Goal: Connect with others: Connect with other users

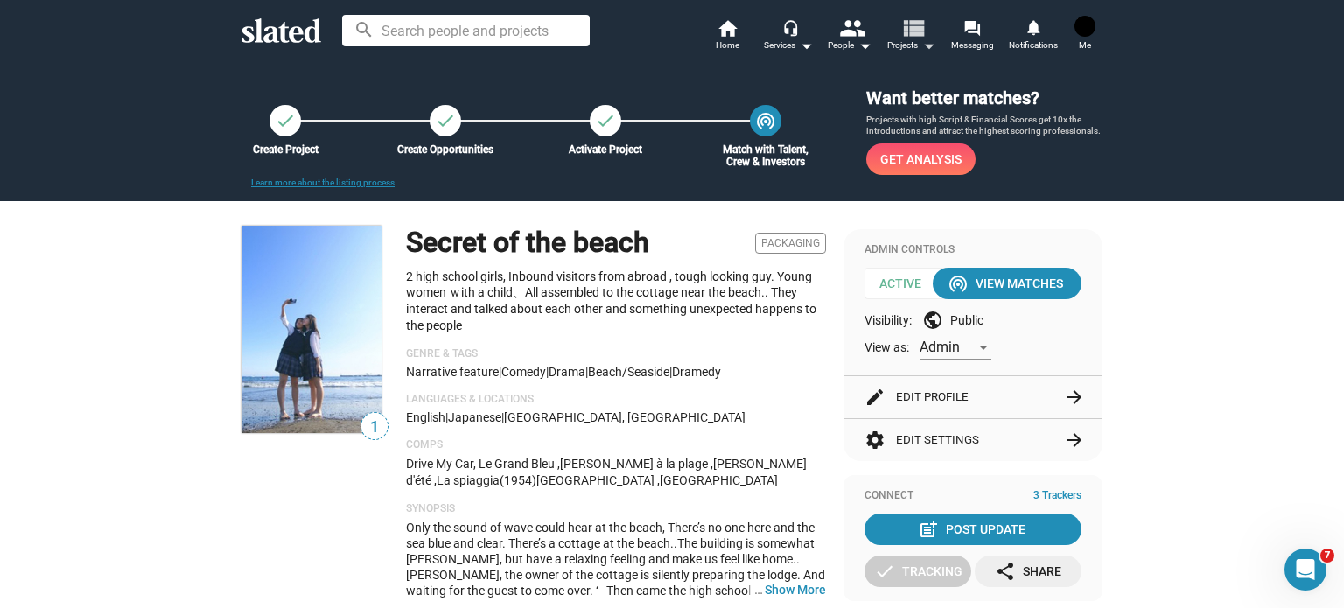
click at [910, 38] on mat-icon "view_list" at bounding box center [912, 27] width 25 height 25
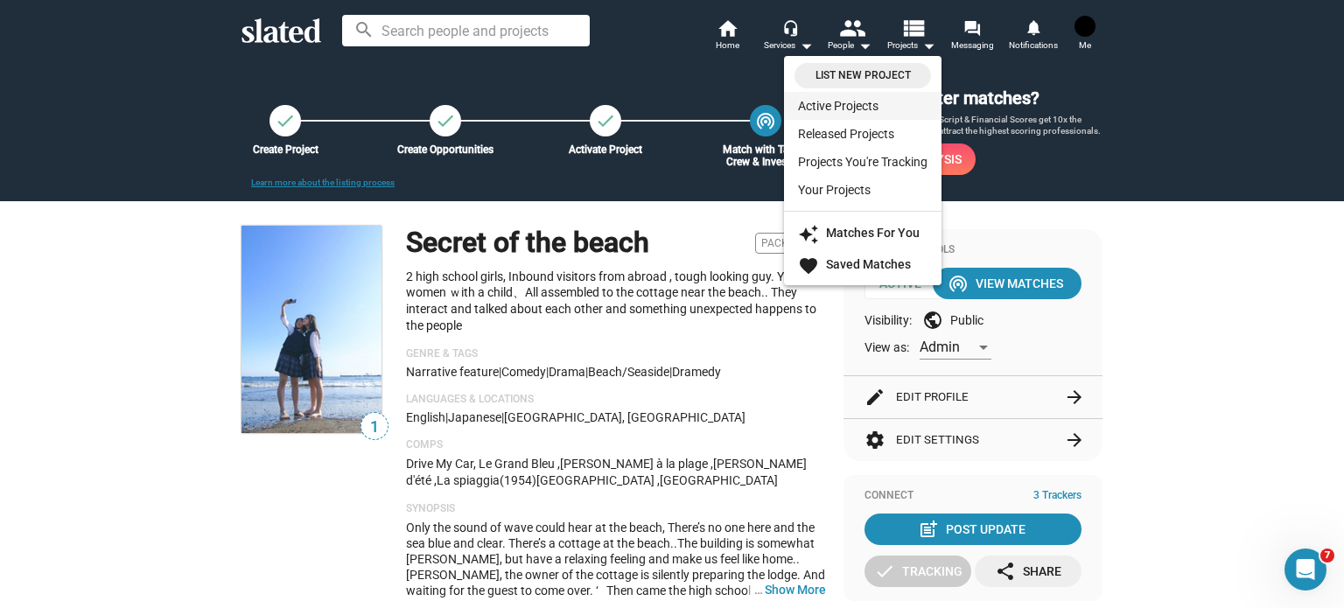
click at [864, 106] on link "Active Projects" at bounding box center [862, 106] width 157 height 28
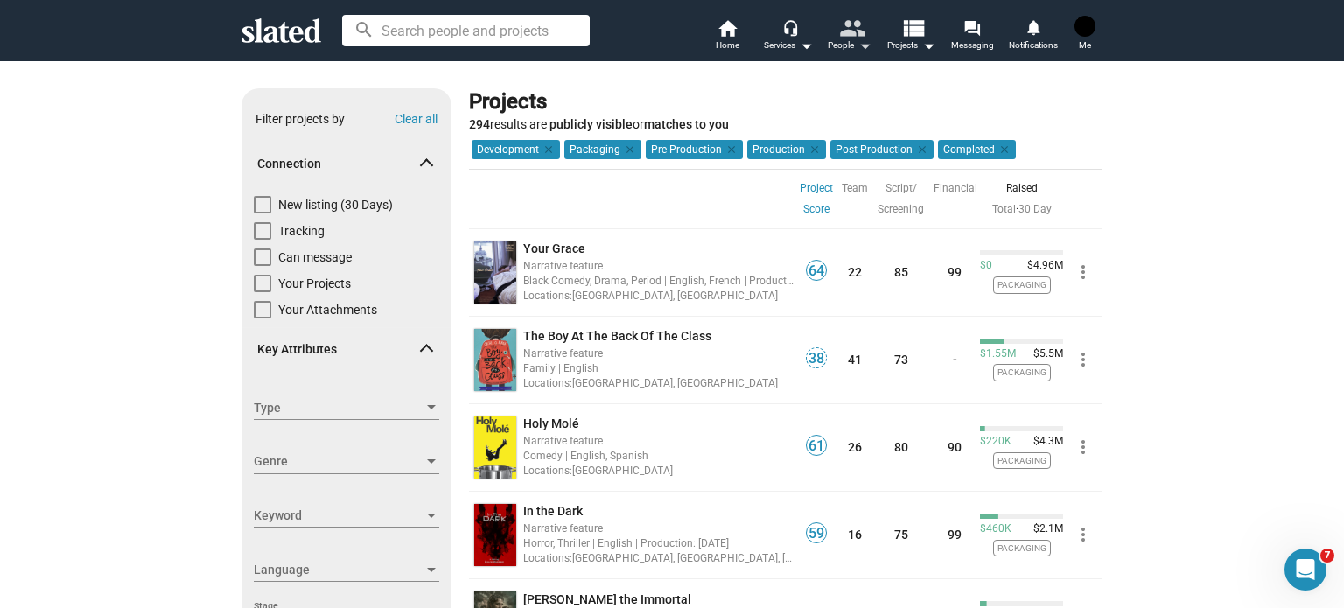
click at [857, 37] on mat-icon "people" at bounding box center [851, 27] width 25 height 25
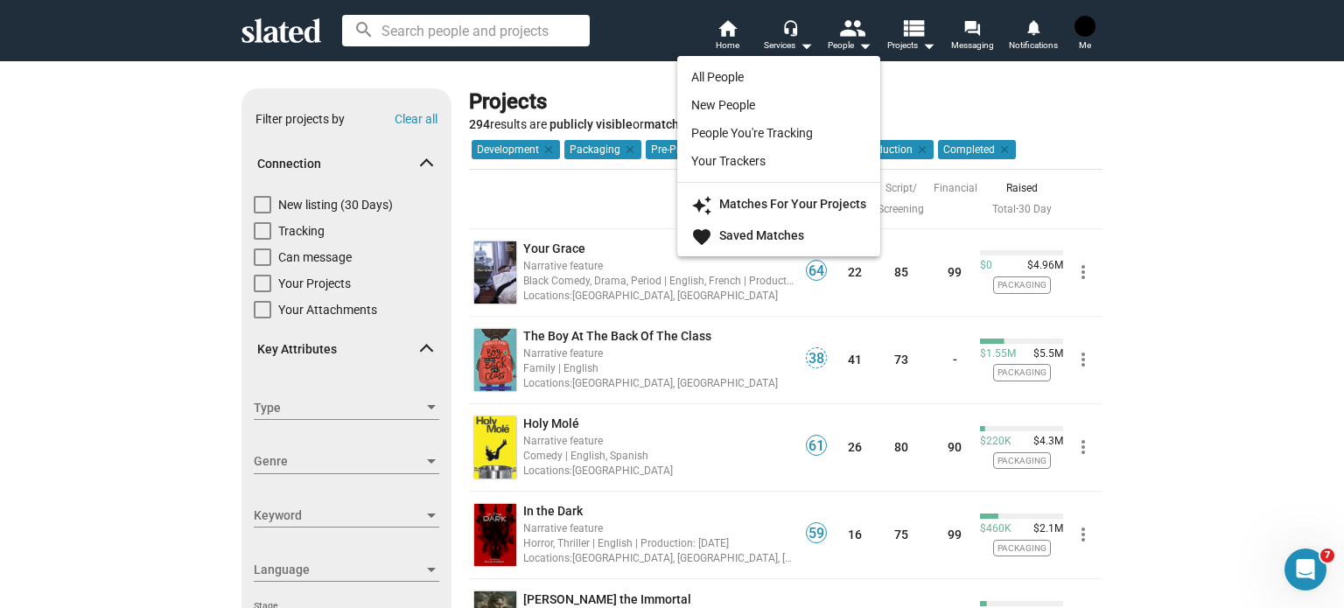
click at [983, 48] on div at bounding box center [672, 304] width 1344 height 608
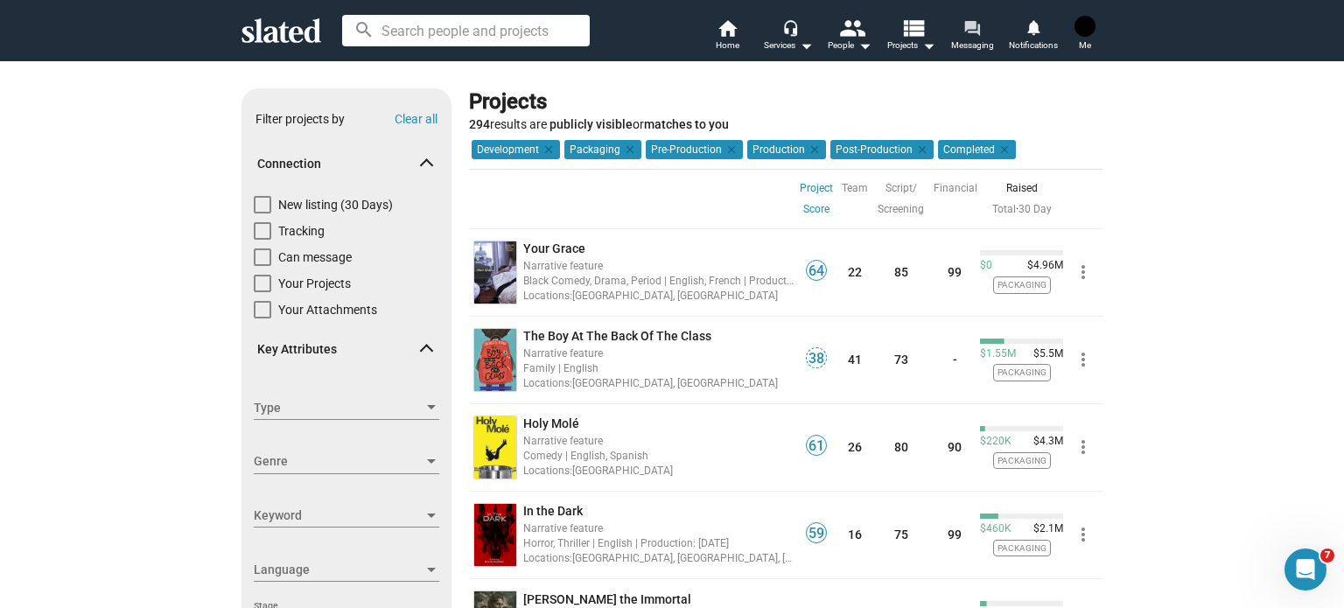
click at [976, 36] on mat-icon "forum" at bounding box center [971, 27] width 17 height 17
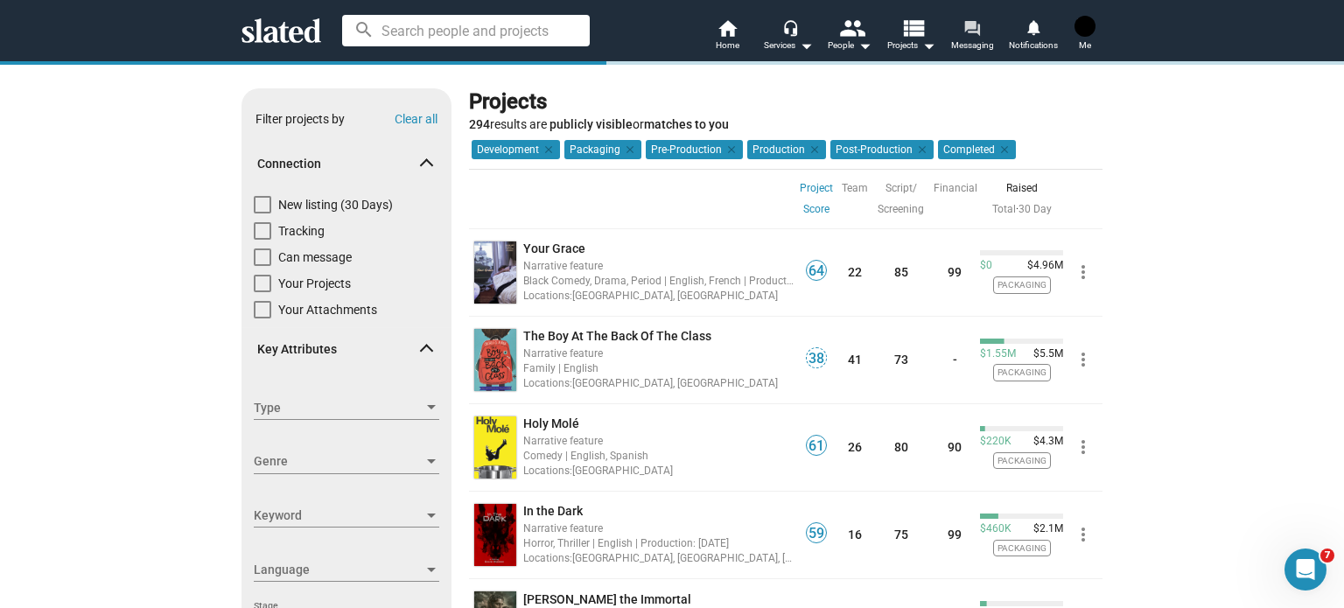
click at [975, 50] on span "Messaging" at bounding box center [972, 45] width 43 height 21
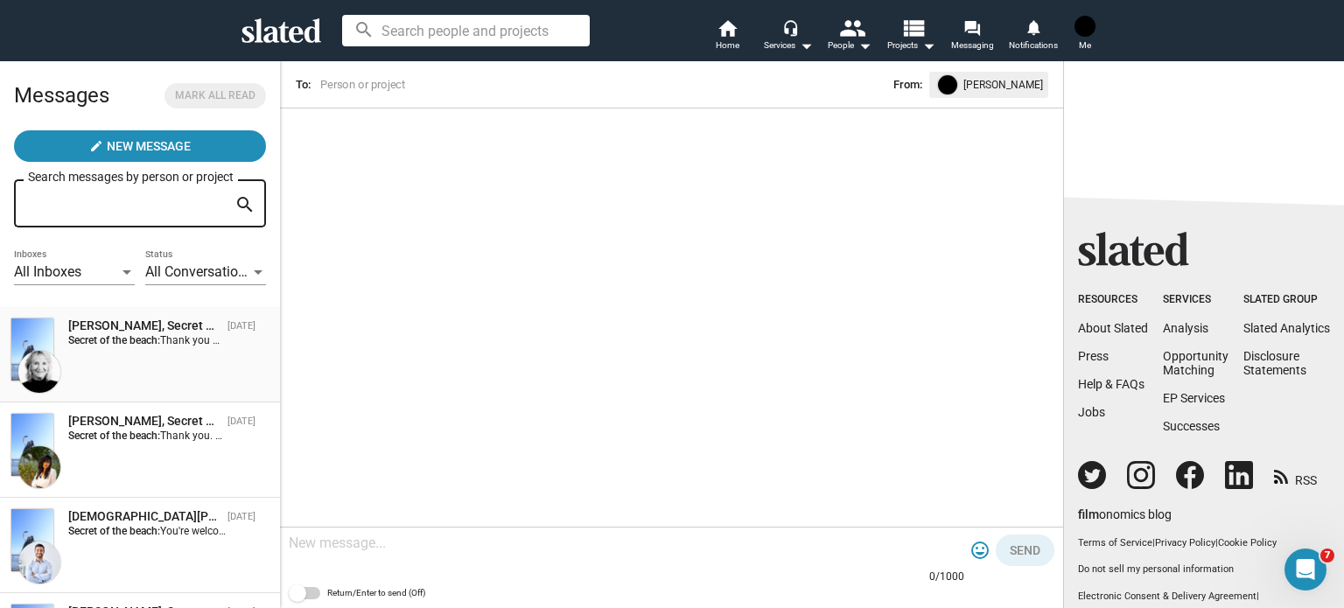
click at [148, 328] on div "Shelly Bancroft, Secret of the beach" at bounding box center [144, 326] width 152 height 17
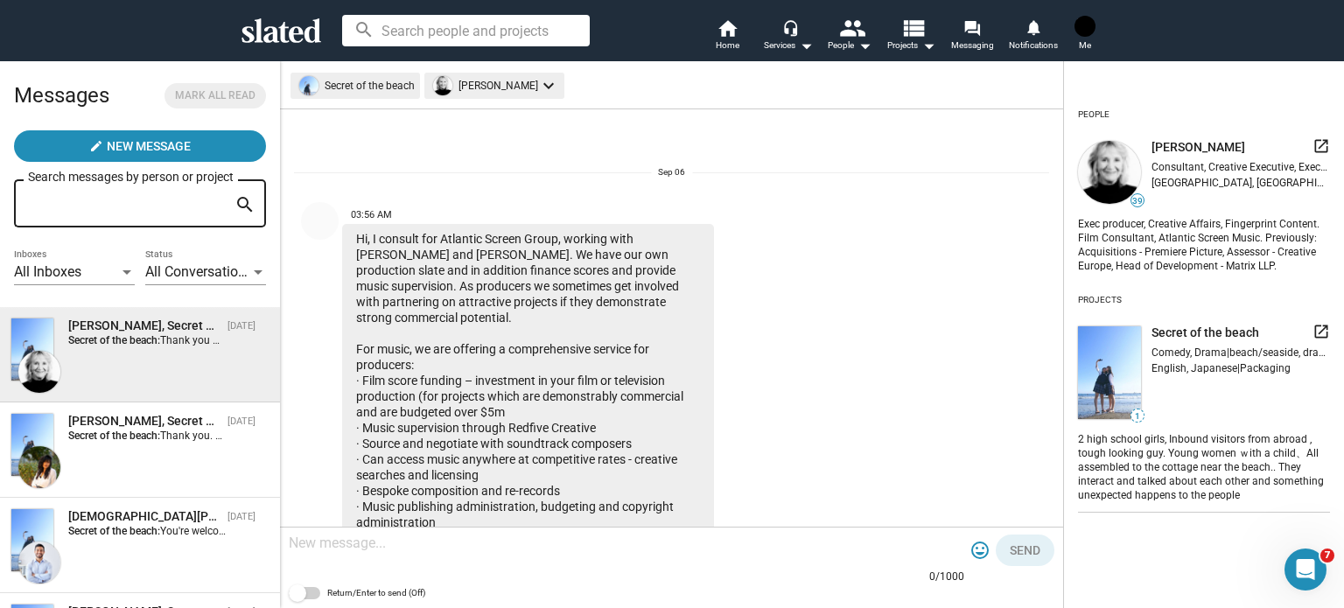
scroll to position [409, 0]
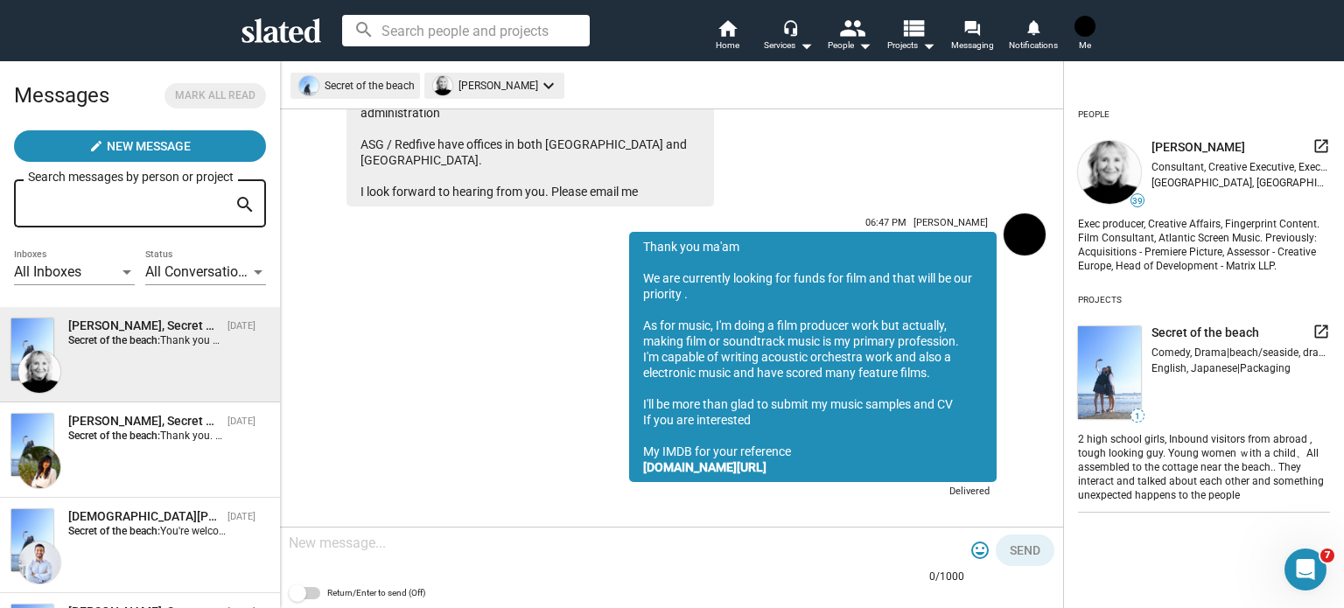
click at [157, 327] on div "Shelly Bancroft, Secret of the beach" at bounding box center [144, 326] width 152 height 17
click at [1312, 147] on mat-icon "launch" at bounding box center [1320, 145] width 17 height 17
click at [127, 432] on strong "Secret of the beach:" at bounding box center [114, 436] width 92 height 12
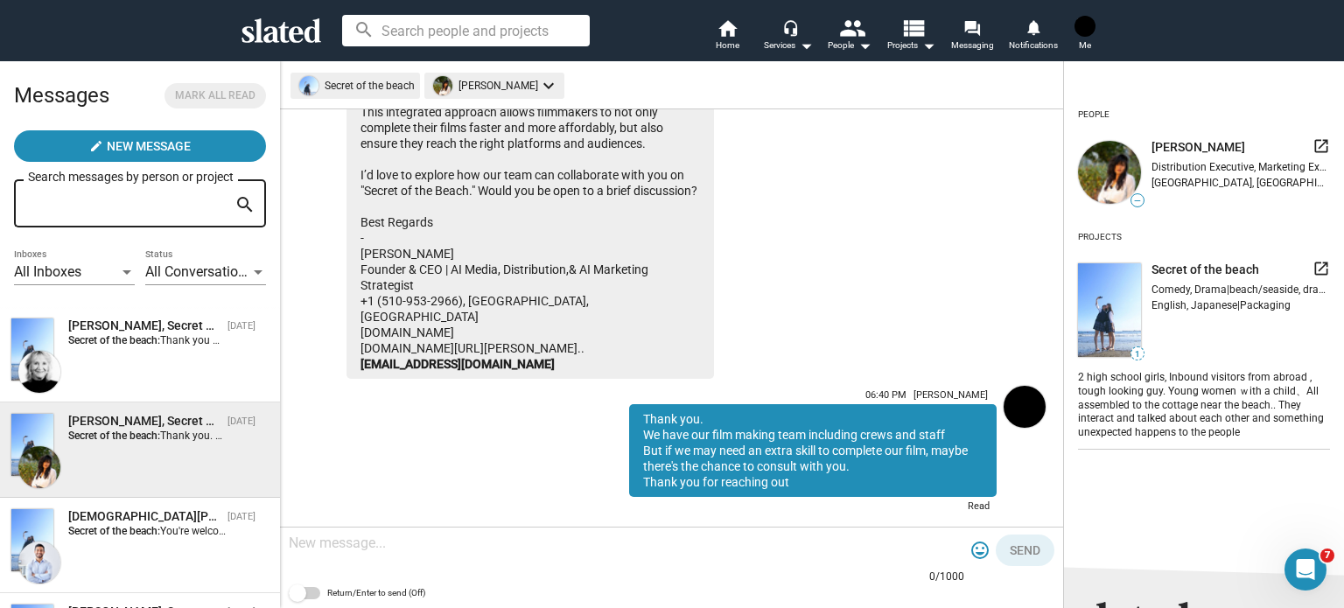
scroll to position [426, 0]
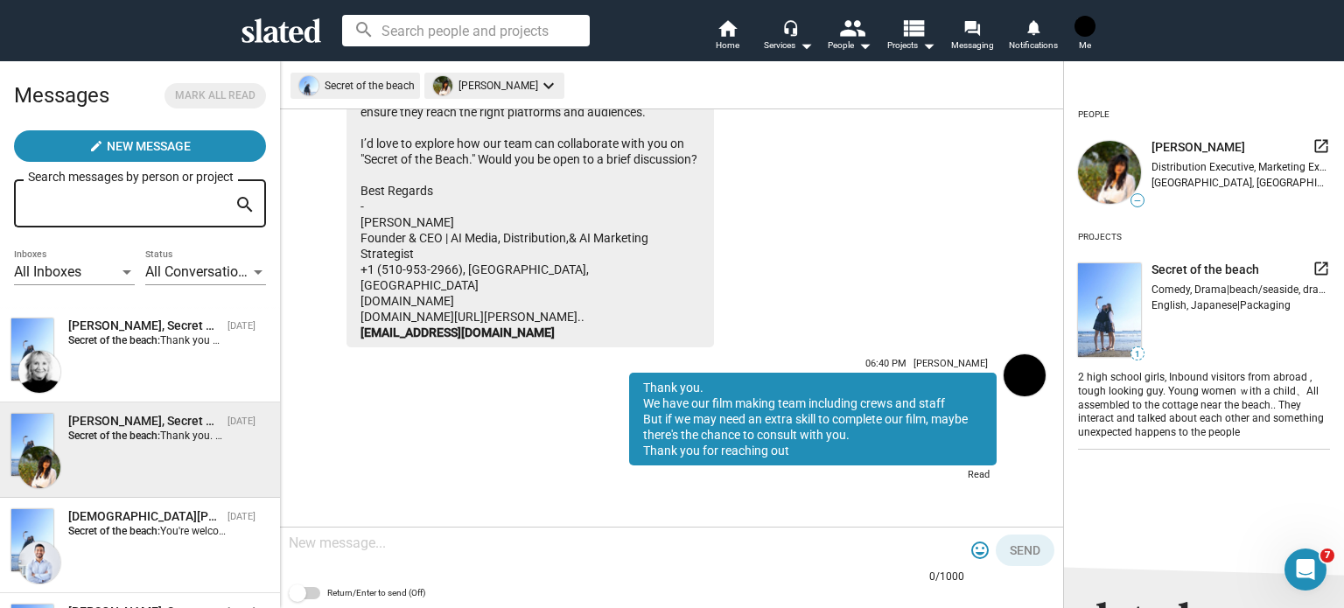
click at [1128, 169] on img at bounding box center [1109, 172] width 63 height 63
click at [1132, 198] on span "—" at bounding box center [1137, 201] width 12 height 10
click at [1135, 203] on span "—" at bounding box center [1137, 201] width 12 height 10
click at [1190, 153] on span "Esha Bargate" at bounding box center [1198, 147] width 94 height 17
click at [1312, 146] on mat-icon "launch" at bounding box center [1320, 145] width 17 height 17
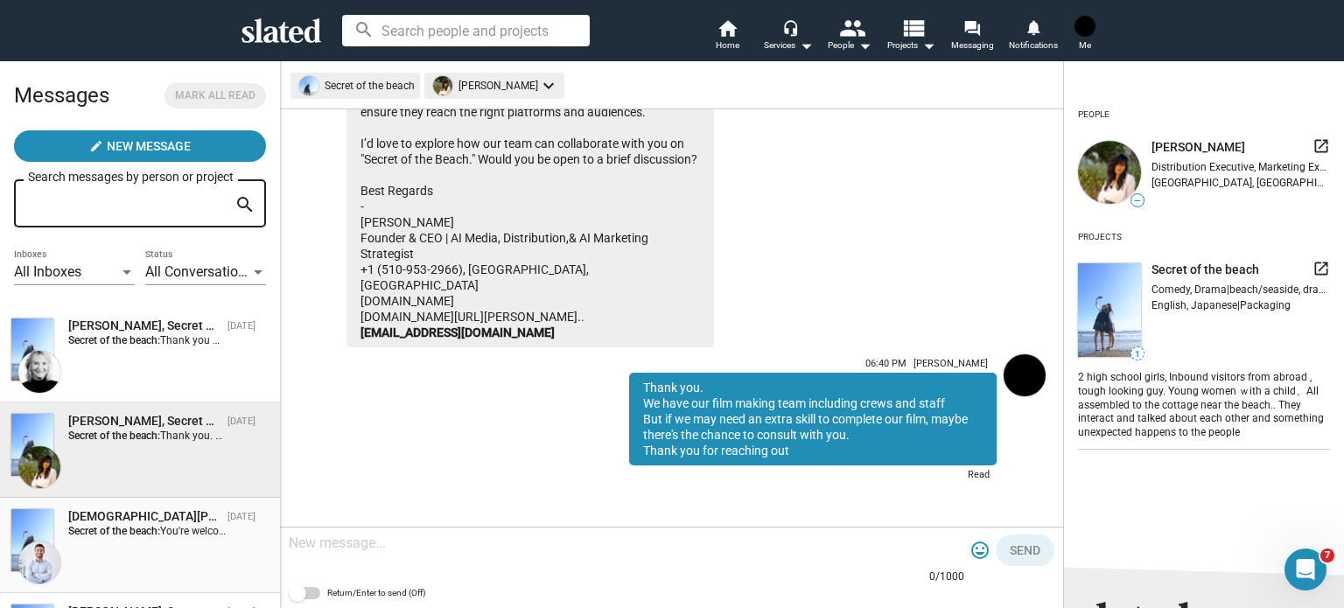
click at [80, 515] on div "Muhammad Albany, Secret of the beach" at bounding box center [144, 516] width 152 height 17
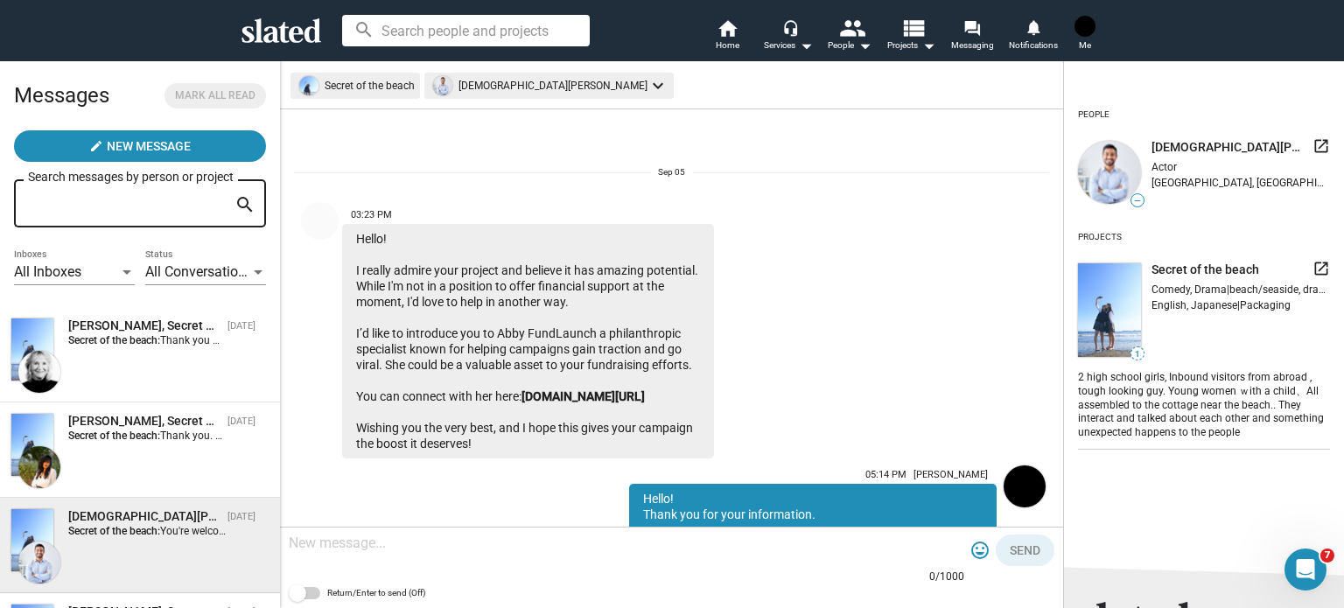
scroll to position [332, 0]
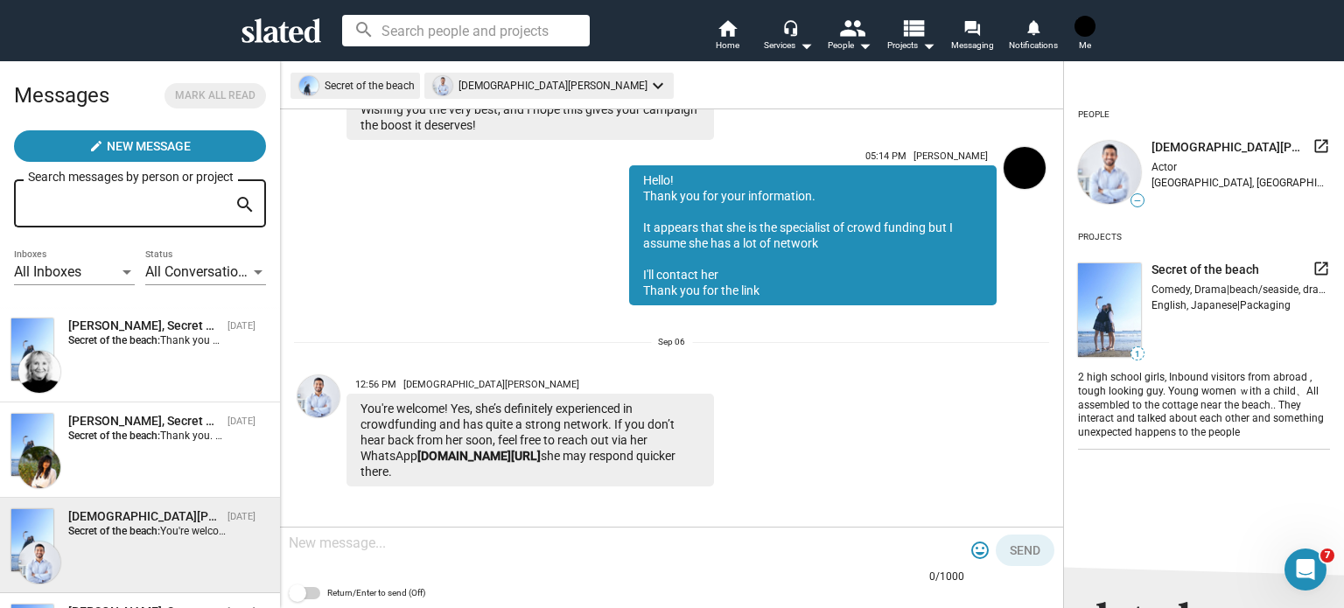
click at [1312, 143] on mat-icon "launch" at bounding box center [1320, 145] width 17 height 17
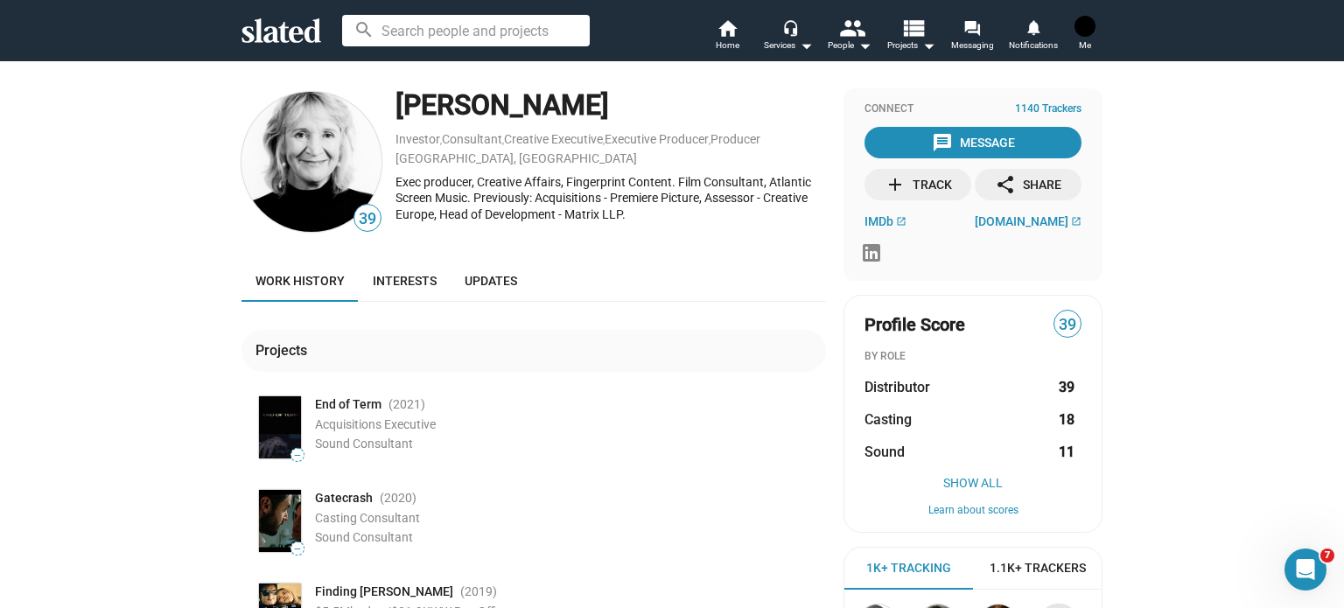
click at [909, 178] on div "add Track" at bounding box center [918, 184] width 67 height 31
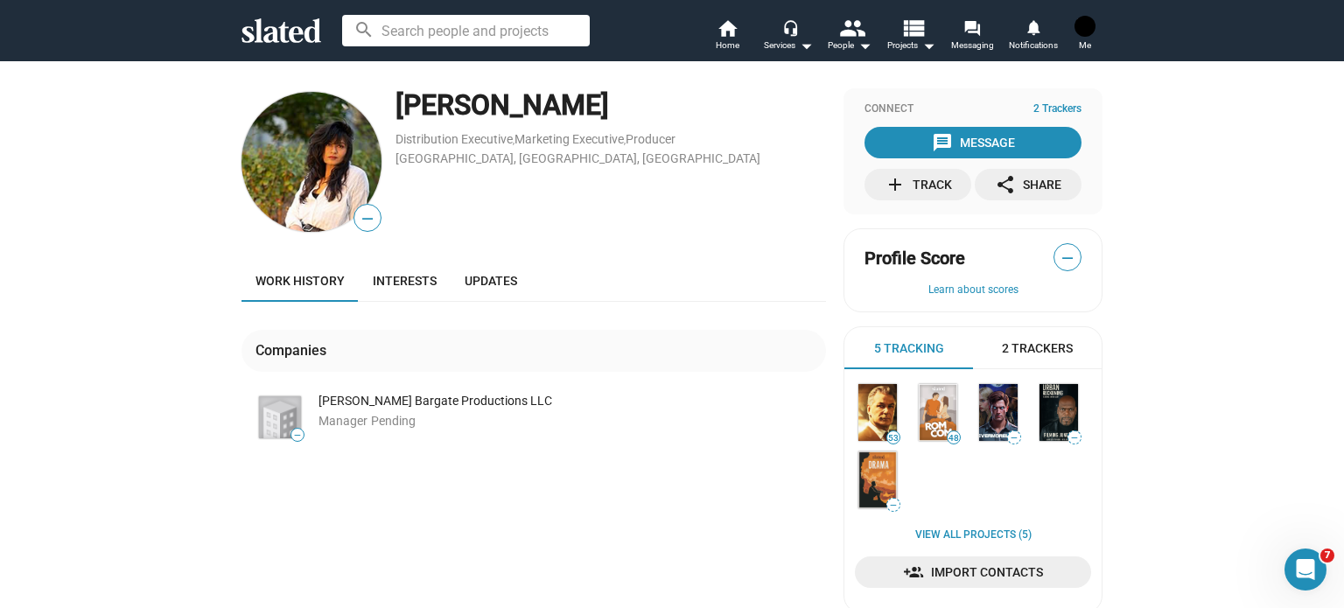
click at [917, 181] on div "add Track" at bounding box center [918, 184] width 67 height 31
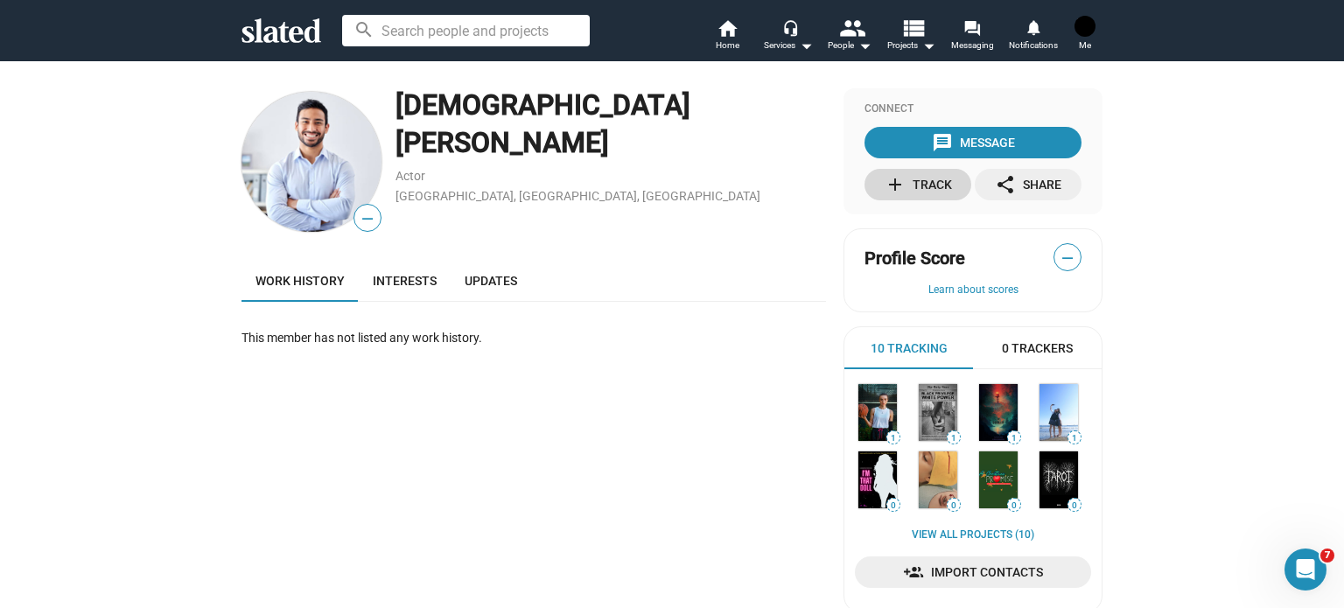
click at [931, 194] on div "add Track" at bounding box center [918, 184] width 67 height 31
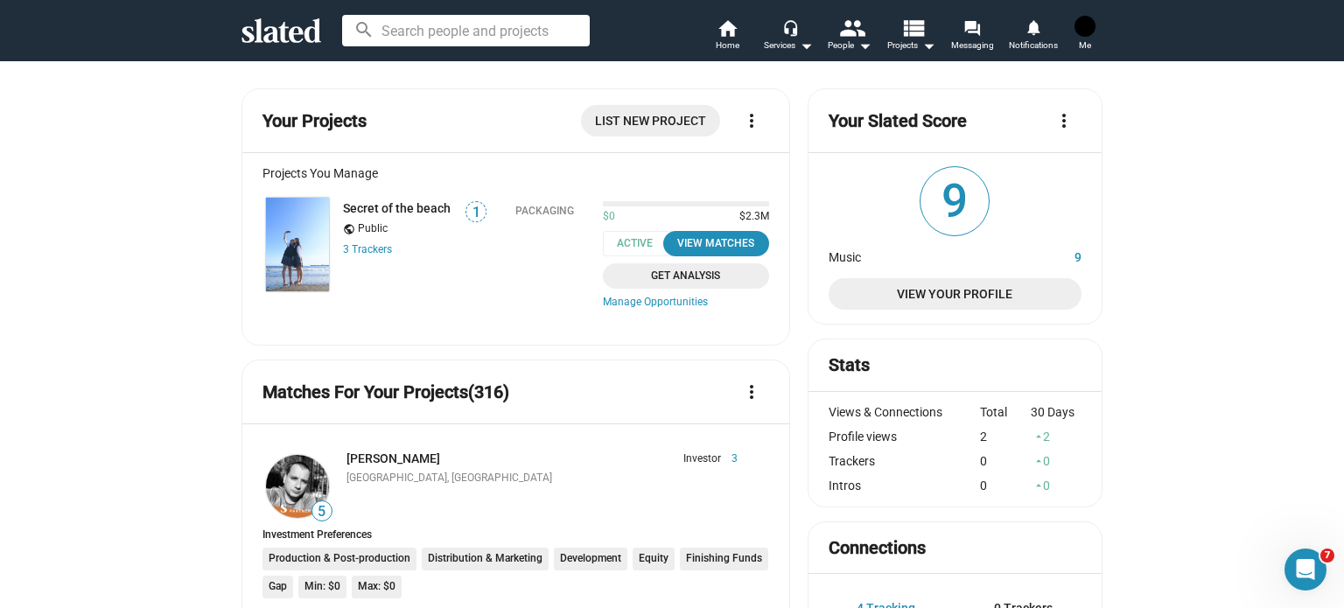
click at [427, 45] on input at bounding box center [466, 30] width 248 height 31
paste input "Sharon Bruneau"
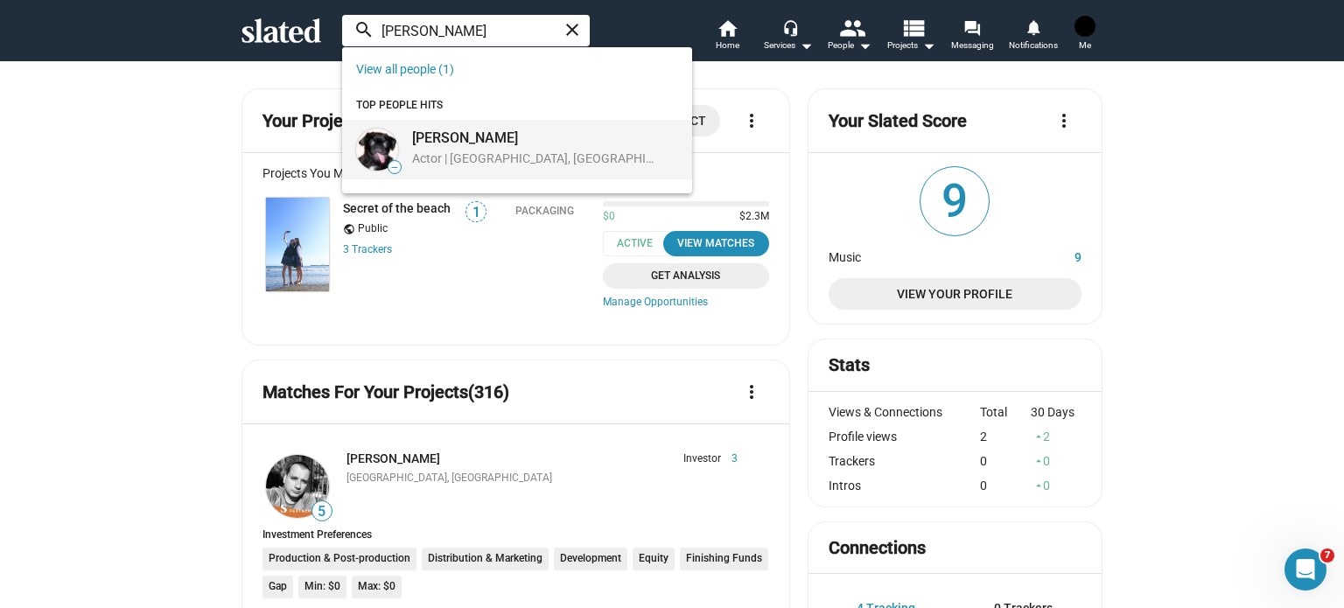
type input "[PERSON_NAME]"
click at [448, 127] on div "Sharon Bruneau Actor | Los Angeles, CA, US" at bounding box center [533, 148] width 263 height 47
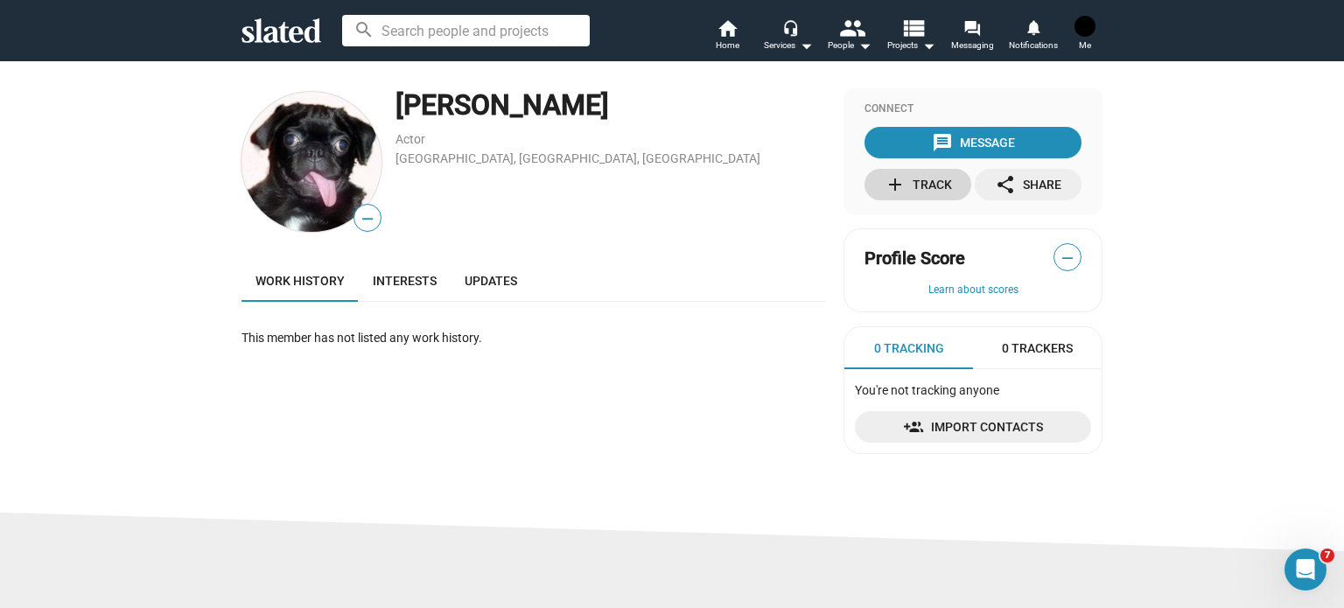
click at [920, 186] on div "add Track" at bounding box center [918, 184] width 67 height 31
